Goal: Task Accomplishment & Management: Complete application form

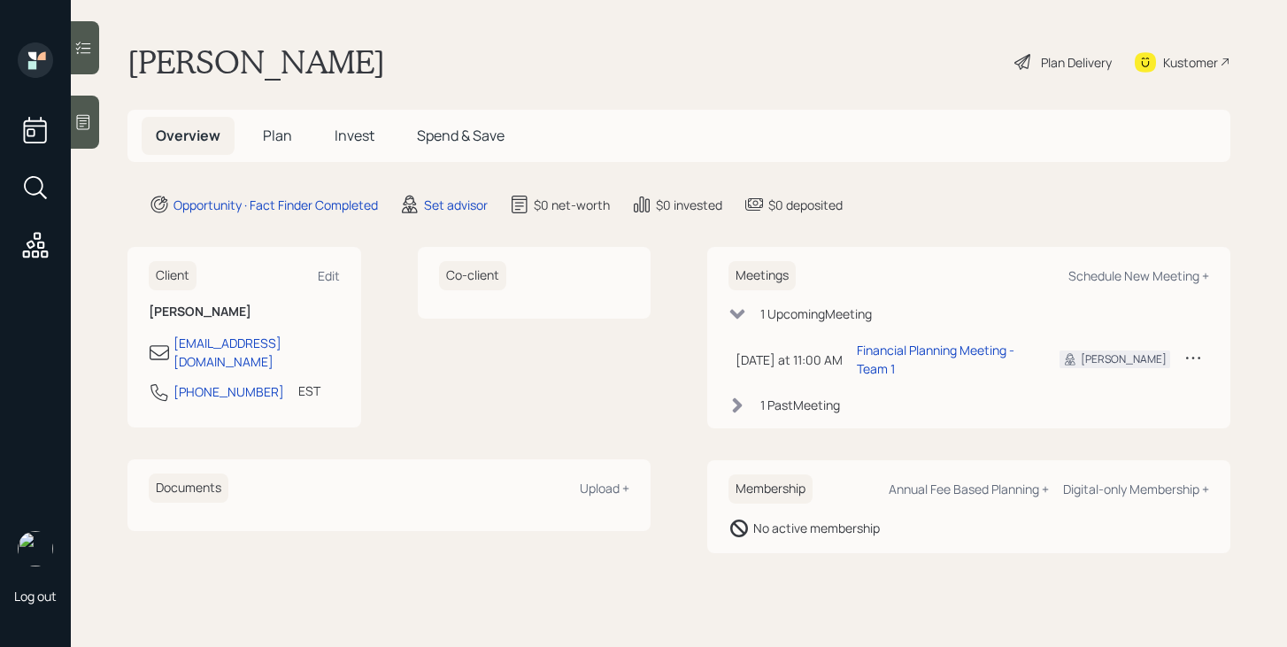
click at [272, 140] on span "Plan" at bounding box center [277, 135] width 29 height 19
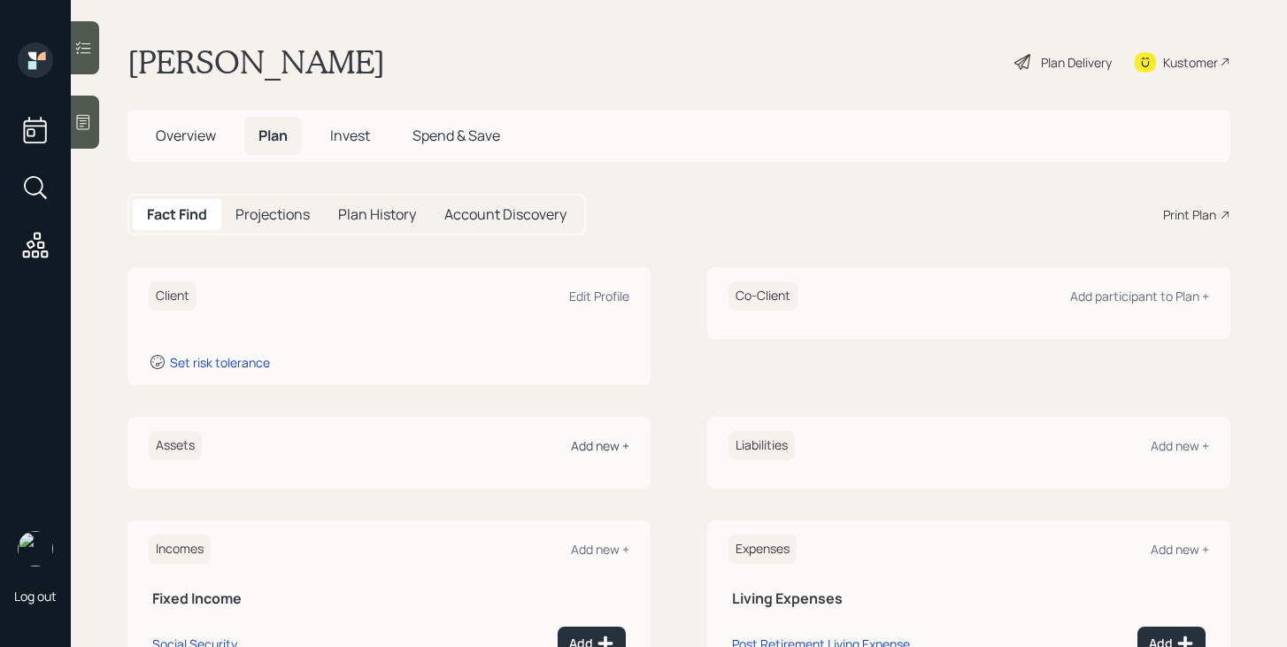
click at [607, 453] on div "Add new +" at bounding box center [600, 445] width 58 height 17
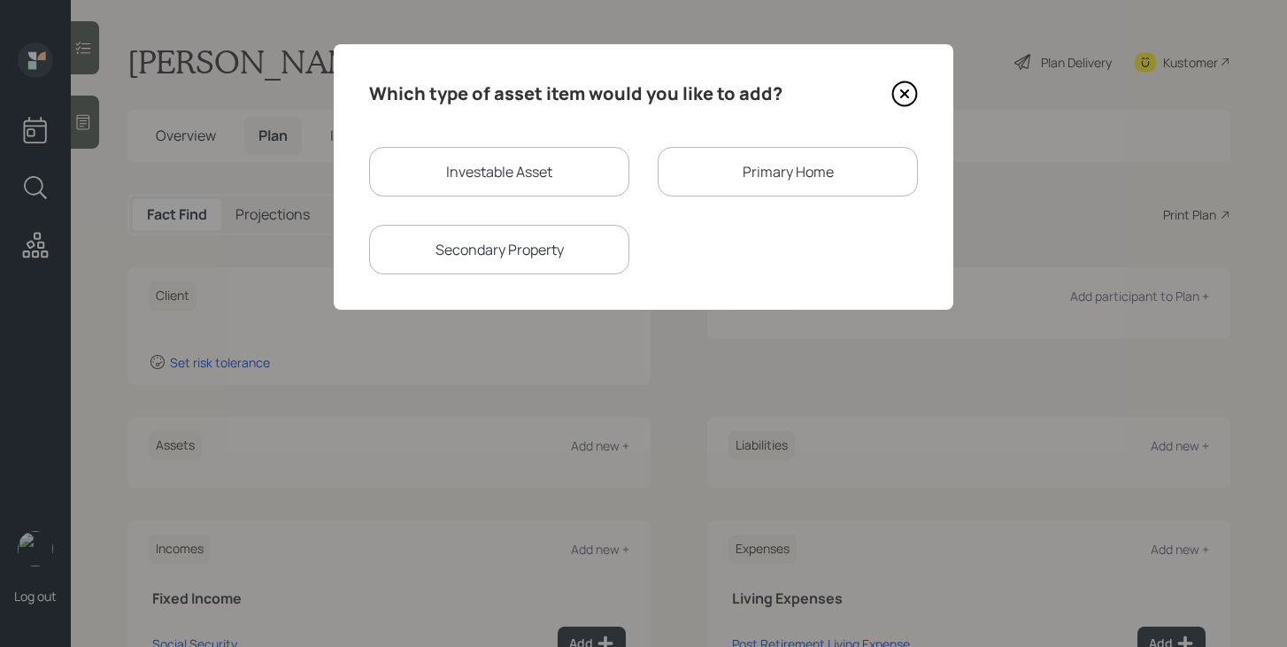
click at [506, 167] on div "Investable Asset" at bounding box center [499, 172] width 260 height 50
select select "taxable"
select select "balanced"
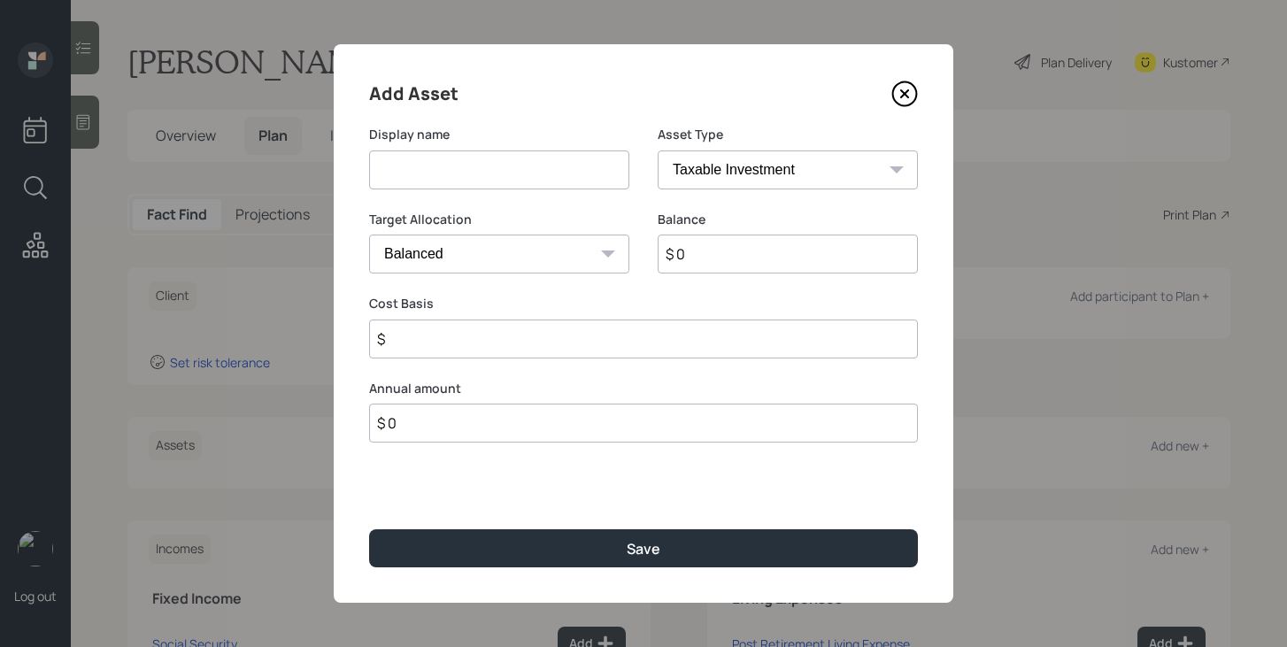
click at [506, 168] on input at bounding box center [499, 170] width 260 height 39
click at [395, 173] on input "Scwab Brokerage" at bounding box center [499, 170] width 260 height 39
type input "[PERSON_NAME] Brokerage"
click at [696, 253] on input "$ 0" at bounding box center [788, 254] width 260 height 39
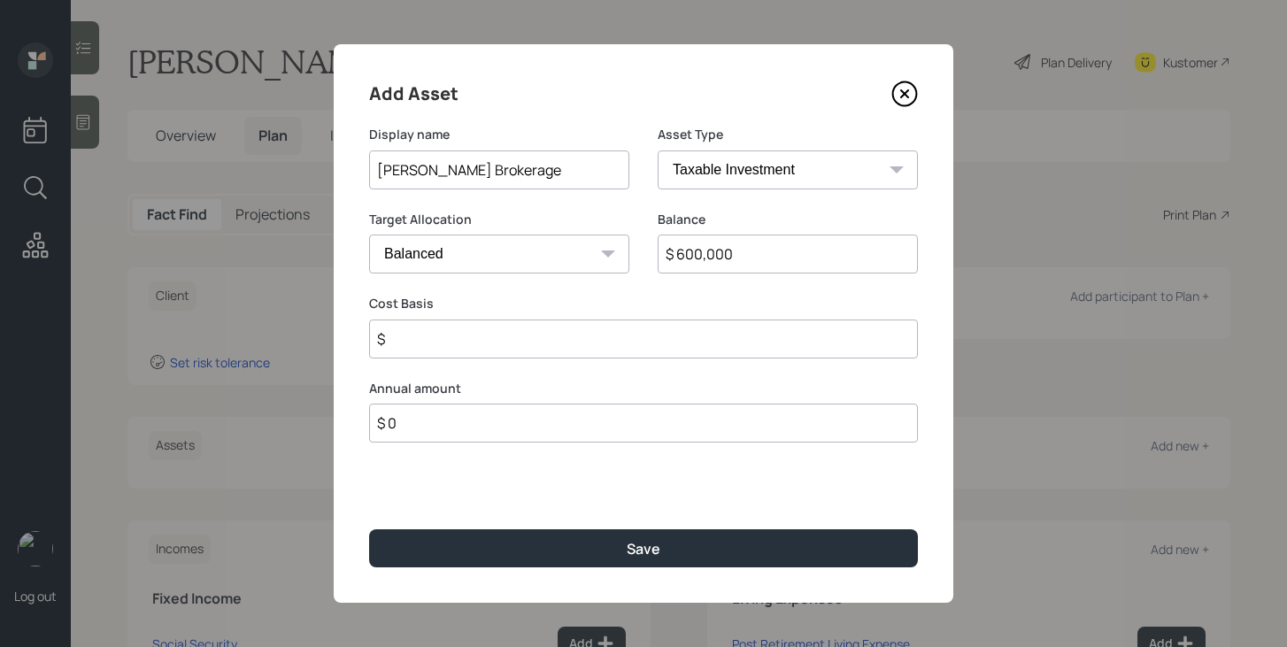
type input "$ 600,000"
click at [568, 352] on input "$" at bounding box center [643, 339] width 549 height 39
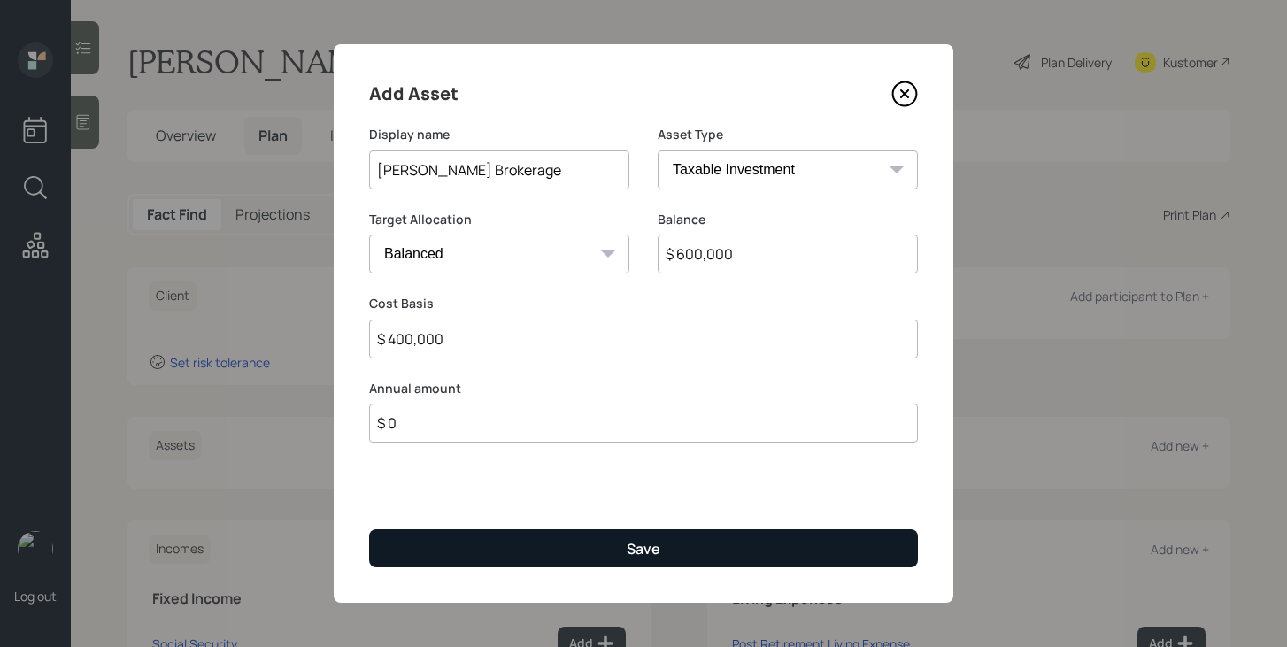
type input "$ 400,000"
click at [605, 547] on button "Save" at bounding box center [643, 548] width 549 height 38
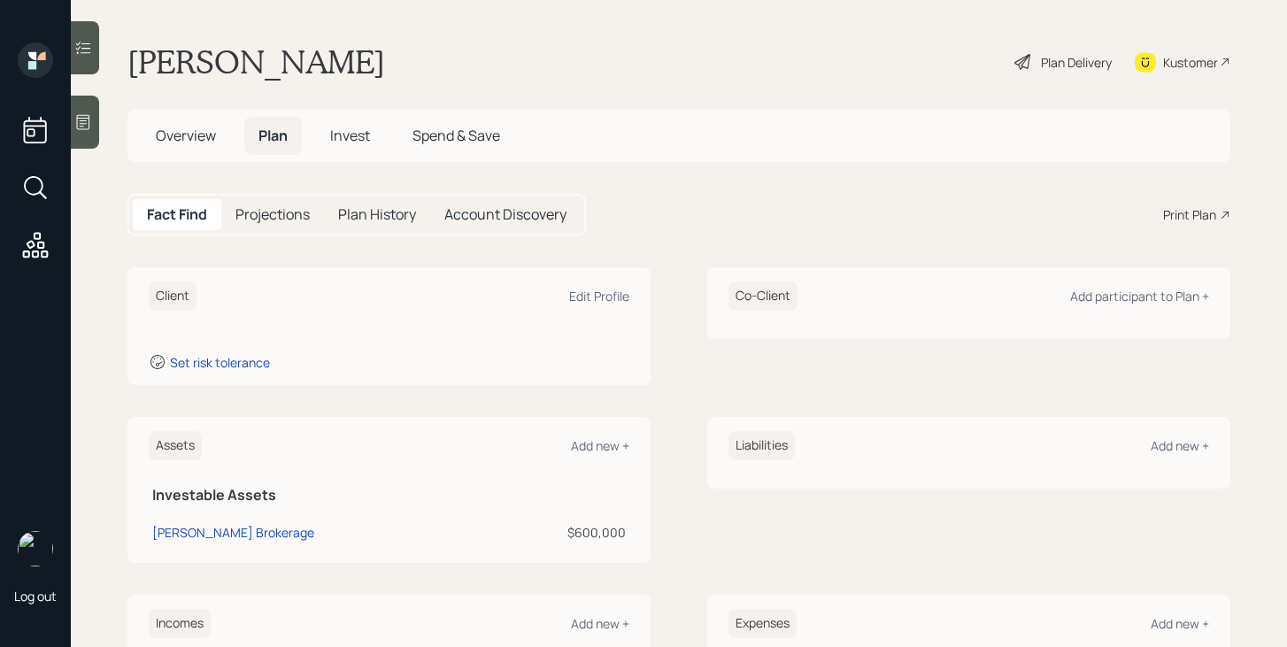
click at [614, 455] on div "Assets Add new +" at bounding box center [389, 445] width 481 height 29
click at [614, 442] on div "Add new +" at bounding box center [600, 445] width 58 height 17
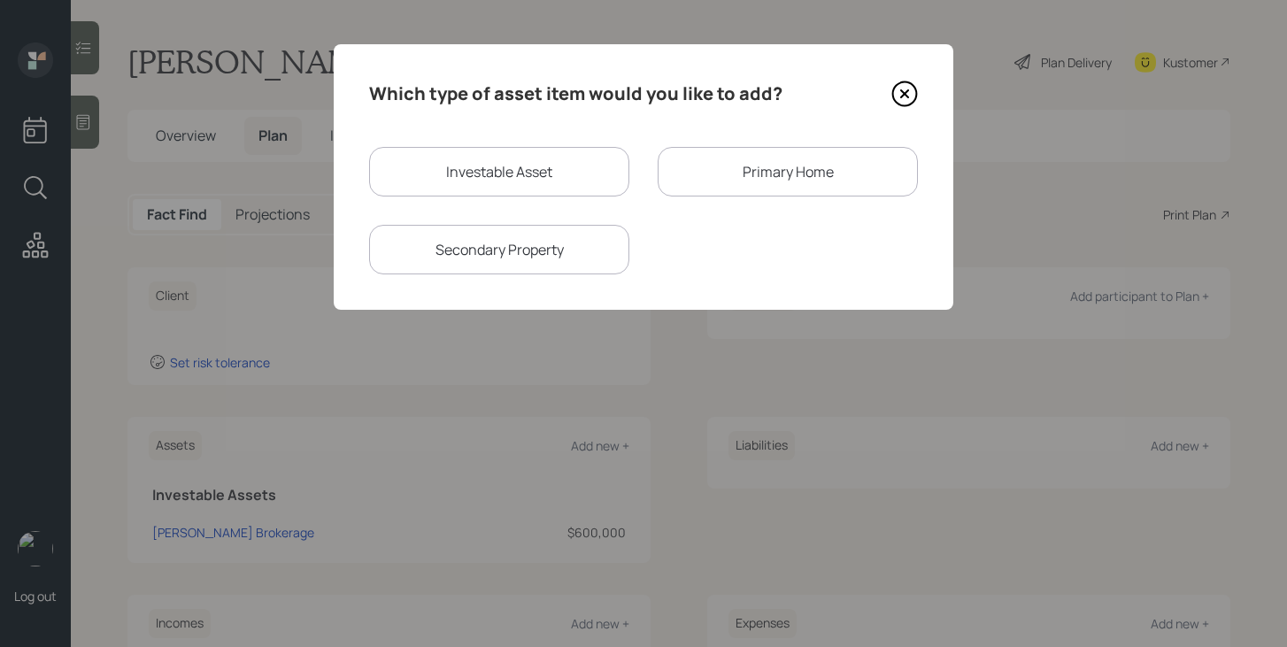
click at [533, 179] on div "Investable Asset" at bounding box center [499, 172] width 260 height 50
select select "taxable"
select select "balanced"
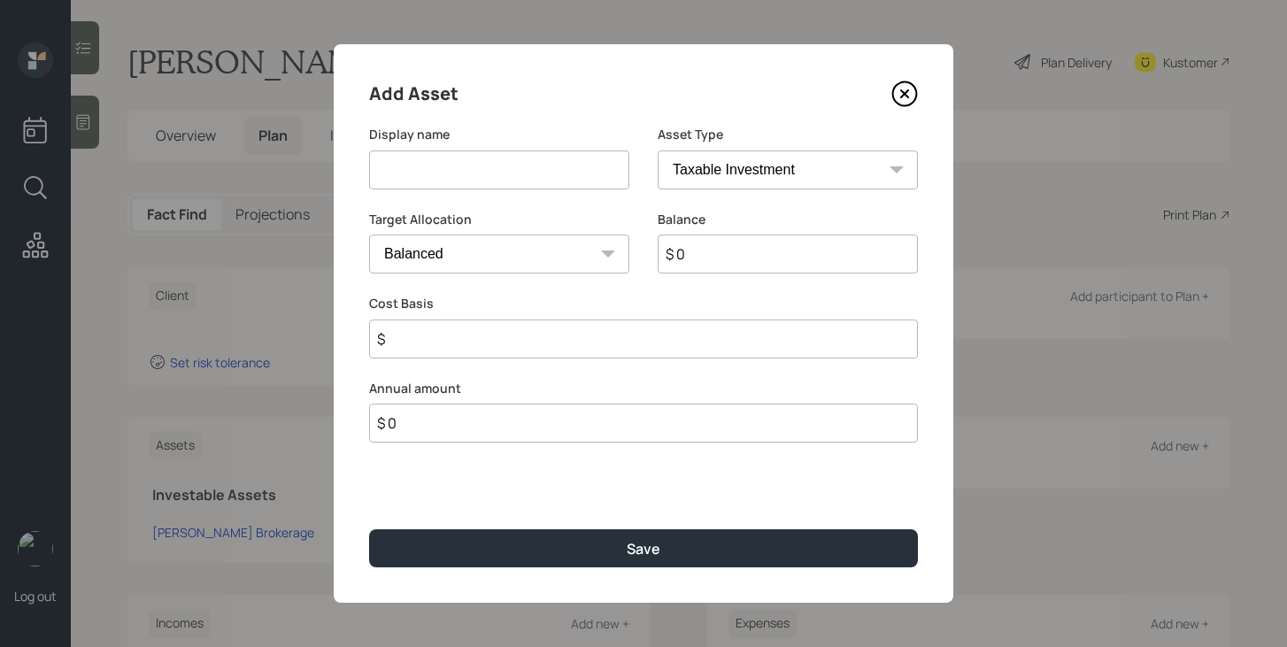
click at [533, 179] on input at bounding box center [499, 170] width 260 height 39
type input "[PERSON_NAME]"
click at [792, 167] on select "SEP [PERSON_NAME] IRA 401(k) [PERSON_NAME] 401(k) 403(b) [PERSON_NAME] 403(b) 4…" at bounding box center [788, 170] width 260 height 39
select select "roth_ira"
click at [658, 151] on select "SEP [PERSON_NAME] IRA 401(k) [PERSON_NAME] 401(k) 403(b) [PERSON_NAME] 403(b) 4…" at bounding box center [788, 170] width 260 height 39
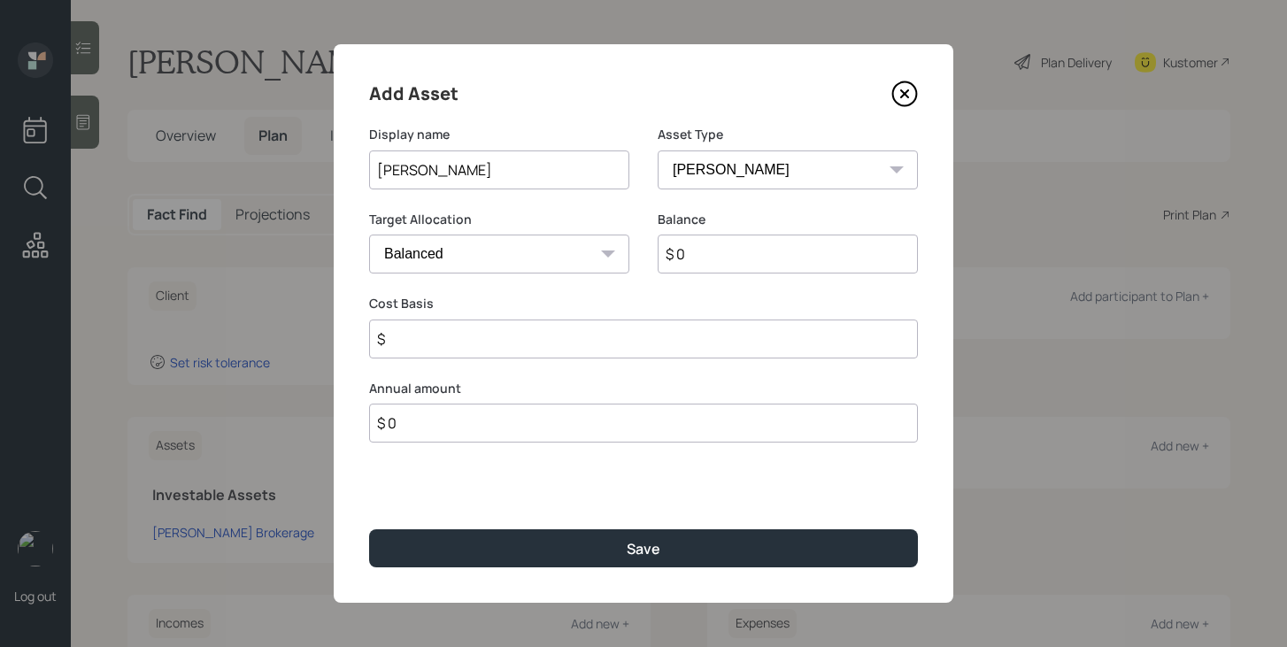
type input "$"
click at [766, 254] on input "$ 0" at bounding box center [788, 254] width 260 height 39
type input "$ 375,000"
click at [712, 353] on input "$" at bounding box center [643, 339] width 549 height 39
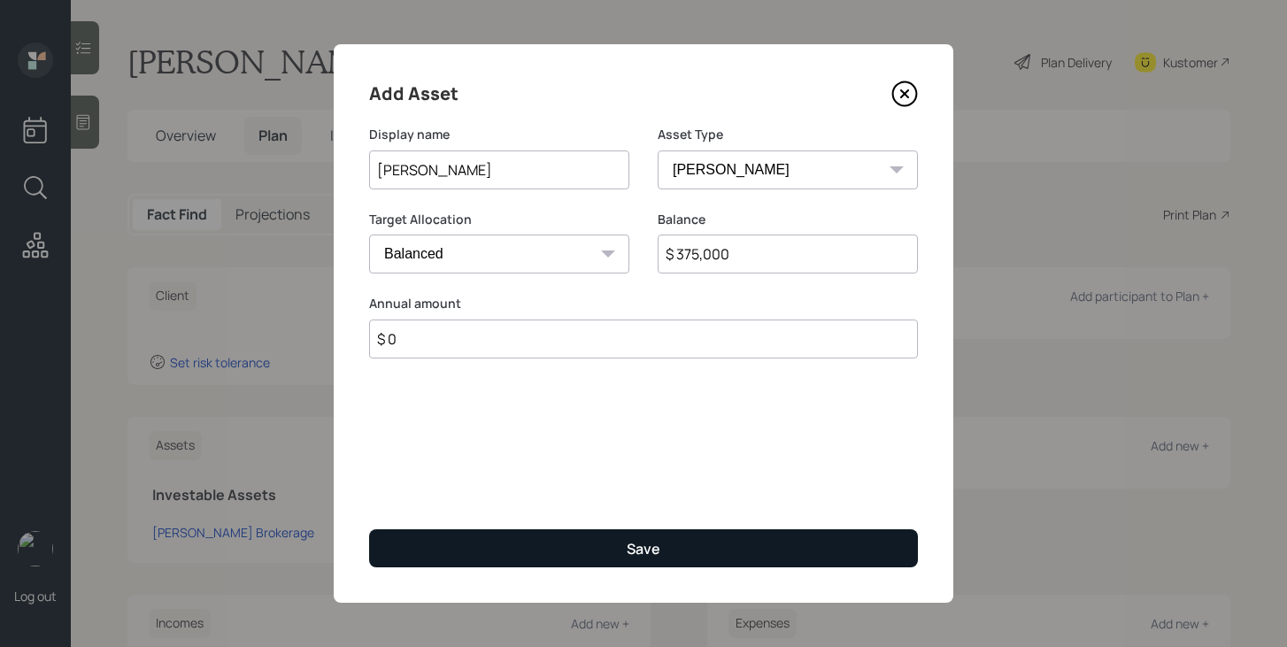
type input "$ 0"
click at [653, 541] on div "Save" at bounding box center [644, 548] width 34 height 19
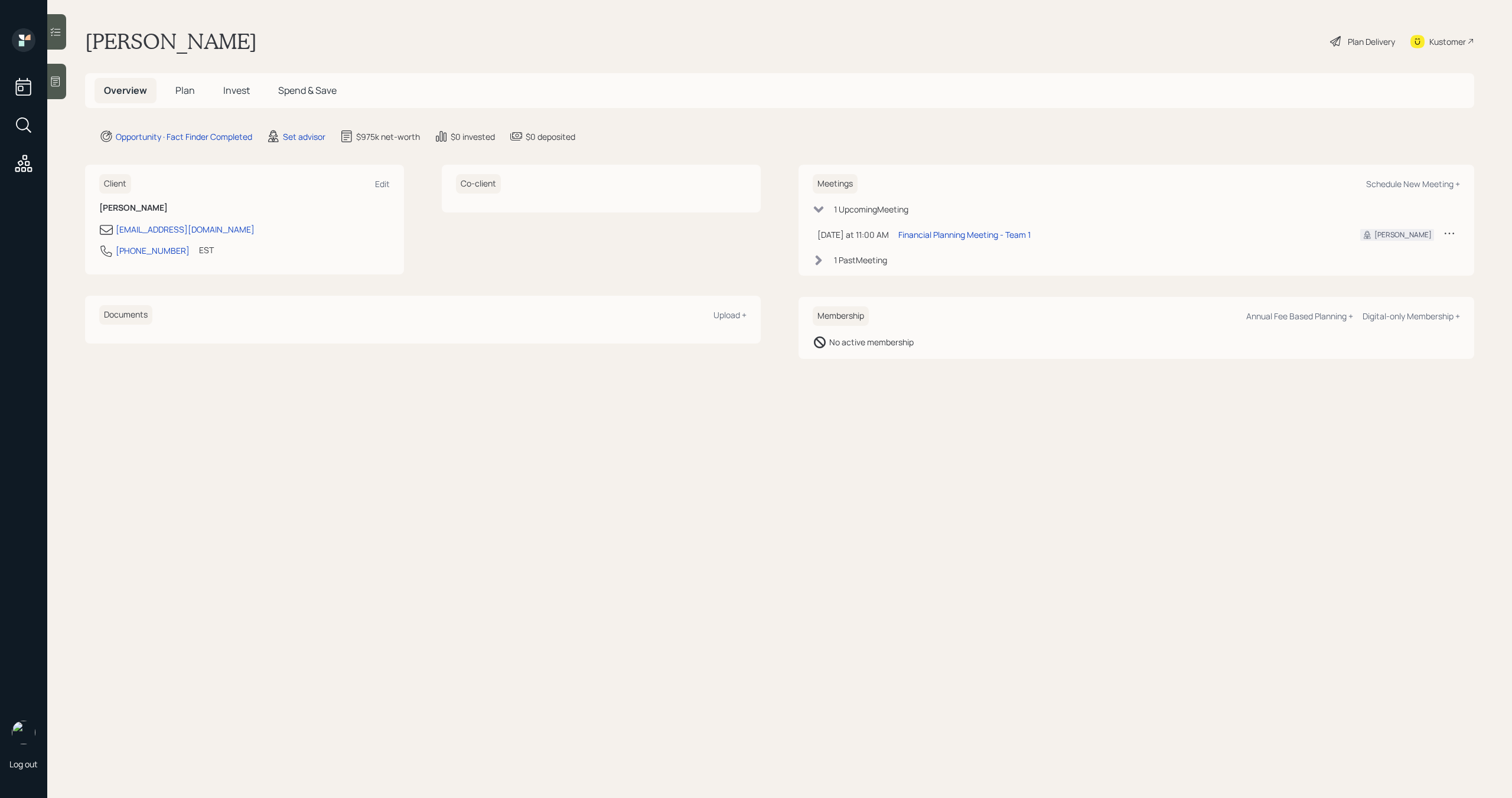
click at [1449, 234] on icon at bounding box center [1449, 233] width 9 height 2
click at [1410, 253] on div "Reschedule" at bounding box center [1413, 255] width 85 height 11
